Goal: Task Accomplishment & Management: Manage account settings

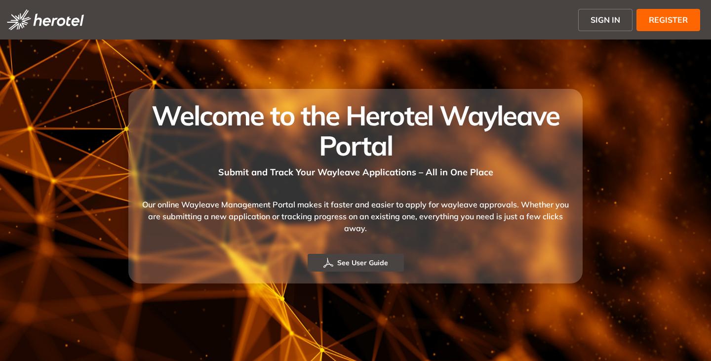
click at [600, 20] on span "SIGN IN" at bounding box center [605, 20] width 30 height 12
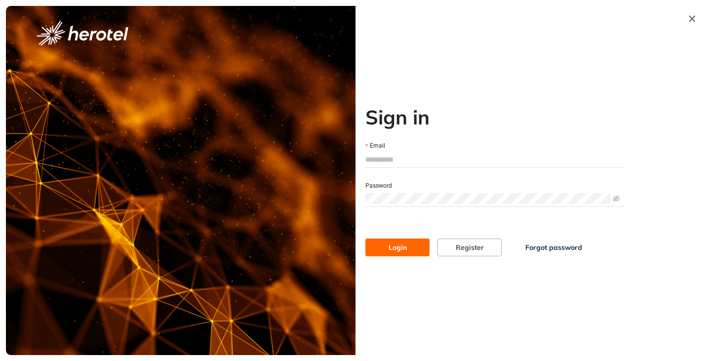
click at [412, 155] on input "Email" at bounding box center [495, 159] width 260 height 15
type input "**********"
click at [365, 238] on button "Login" at bounding box center [397, 247] width 64 height 18
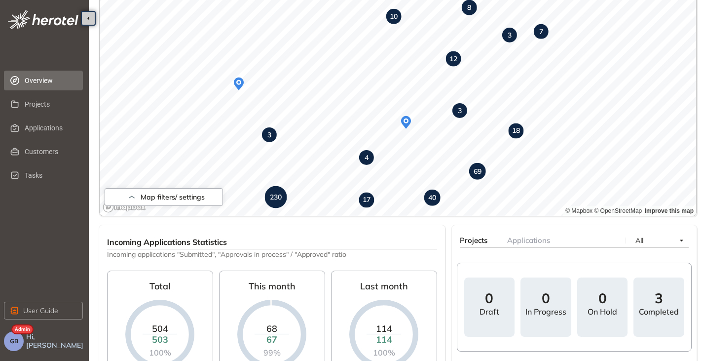
scroll to position [176, 0]
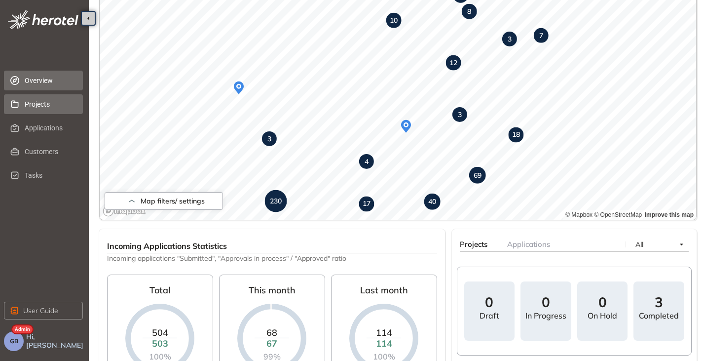
click at [46, 107] on span "Projects" at bounding box center [50, 104] width 50 height 20
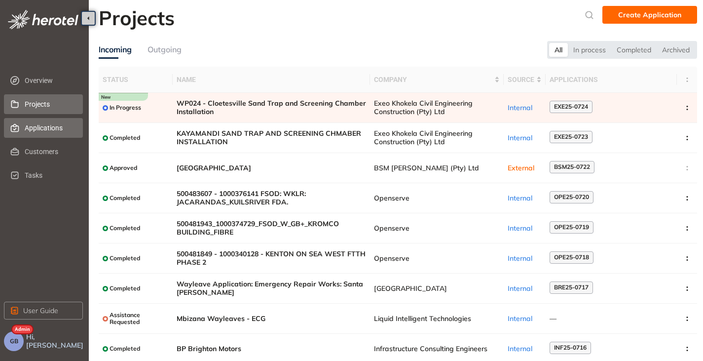
click at [42, 132] on span "Applications" at bounding box center [50, 128] width 50 height 20
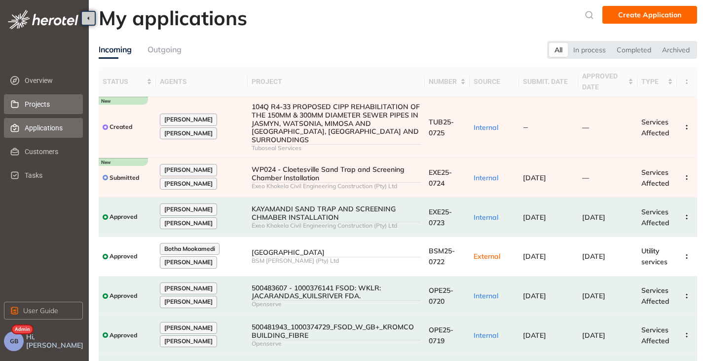
click at [42, 106] on span "Projects" at bounding box center [50, 104] width 50 height 20
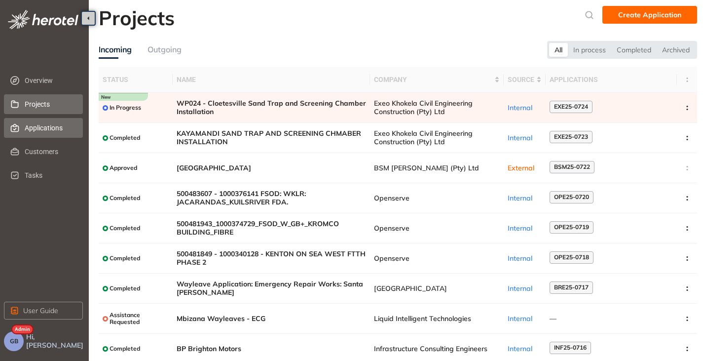
click at [48, 124] on span "Applications" at bounding box center [50, 128] width 50 height 20
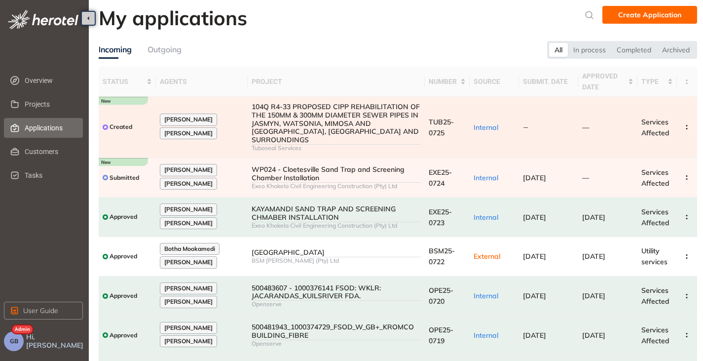
click at [232, 119] on div "[PERSON_NAME] [PERSON_NAME]" at bounding box center [202, 127] width 84 height 27
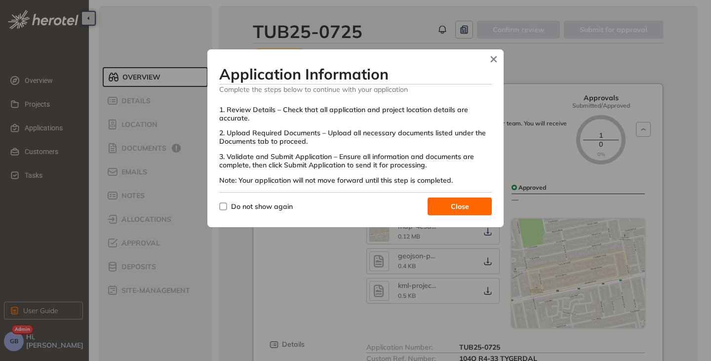
click at [448, 203] on button "Close" at bounding box center [459, 206] width 64 height 18
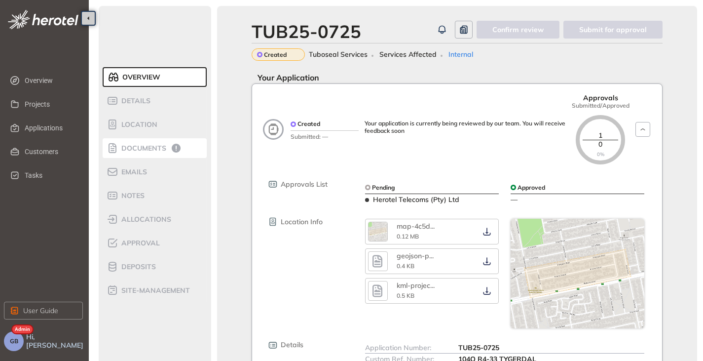
click at [143, 147] on span "Documents" at bounding box center [142, 148] width 48 height 8
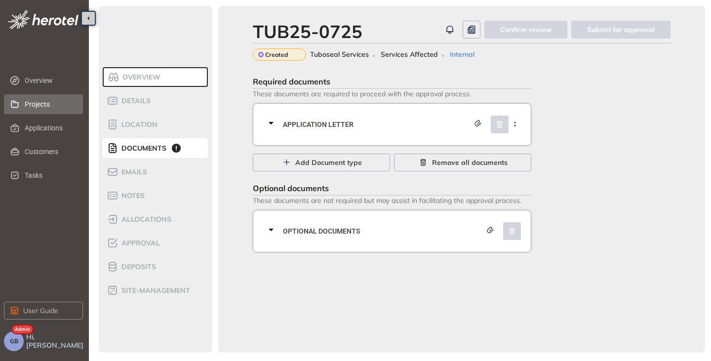
click at [40, 103] on span "Projects" at bounding box center [50, 104] width 50 height 20
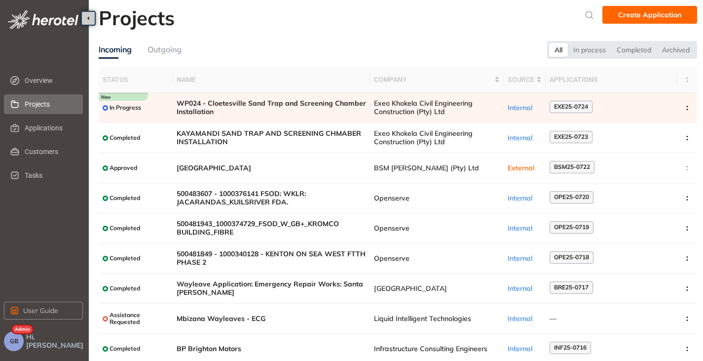
click at [20, 345] on button "GB" at bounding box center [14, 341] width 20 height 20
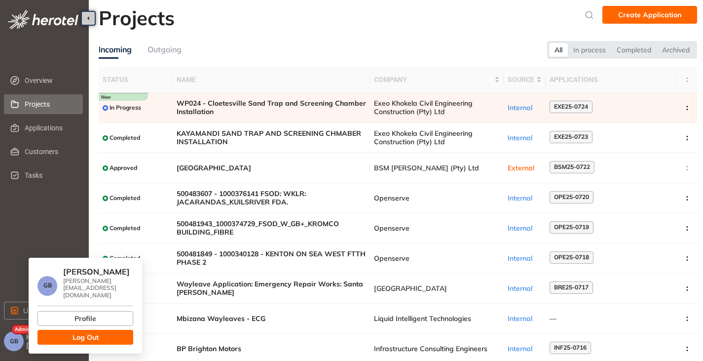
click at [92, 332] on span "Log Out" at bounding box center [86, 337] width 26 height 11
